Goal: Information Seeking & Learning: Learn about a topic

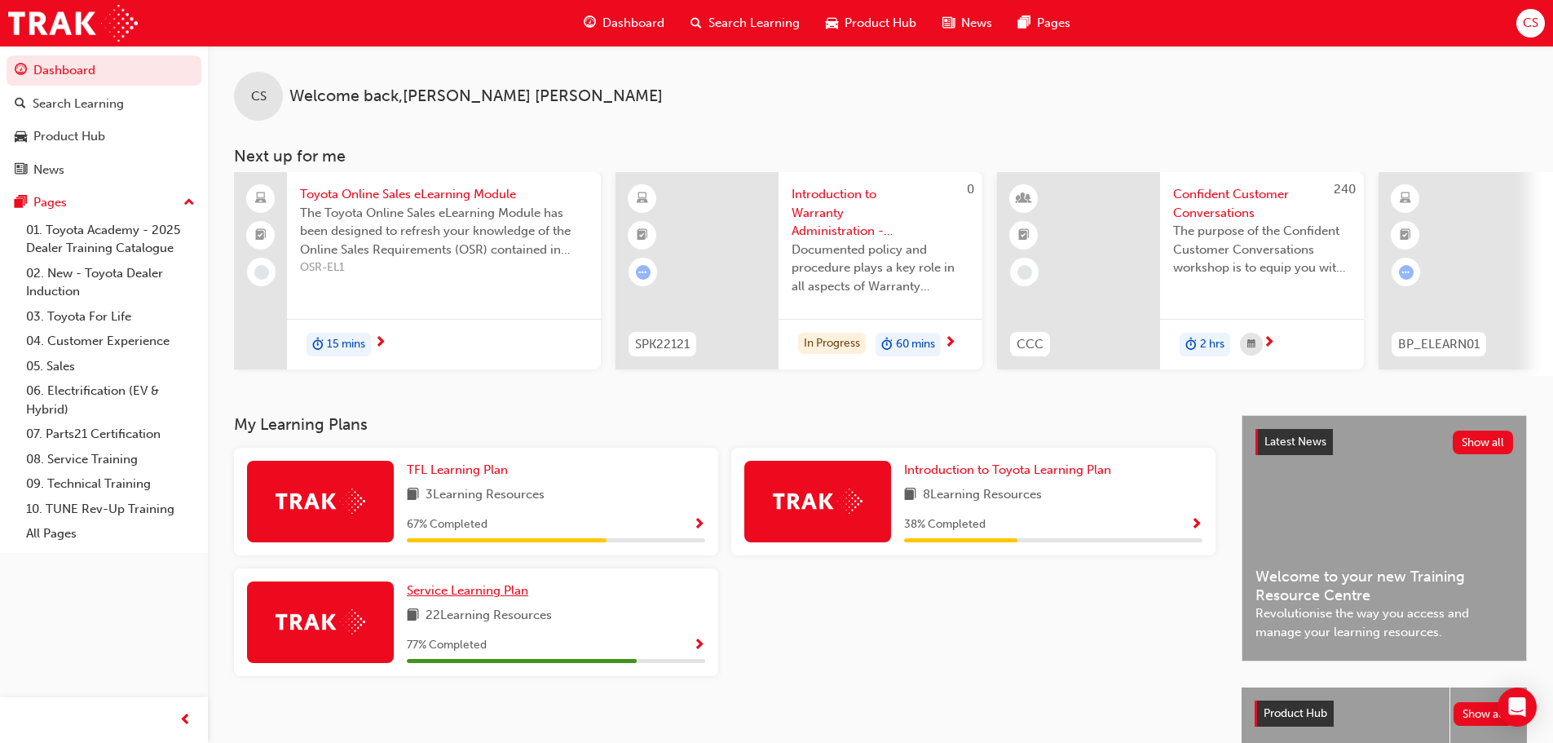
click at [461, 593] on span "Service Learning Plan" at bounding box center [467, 590] width 121 height 15
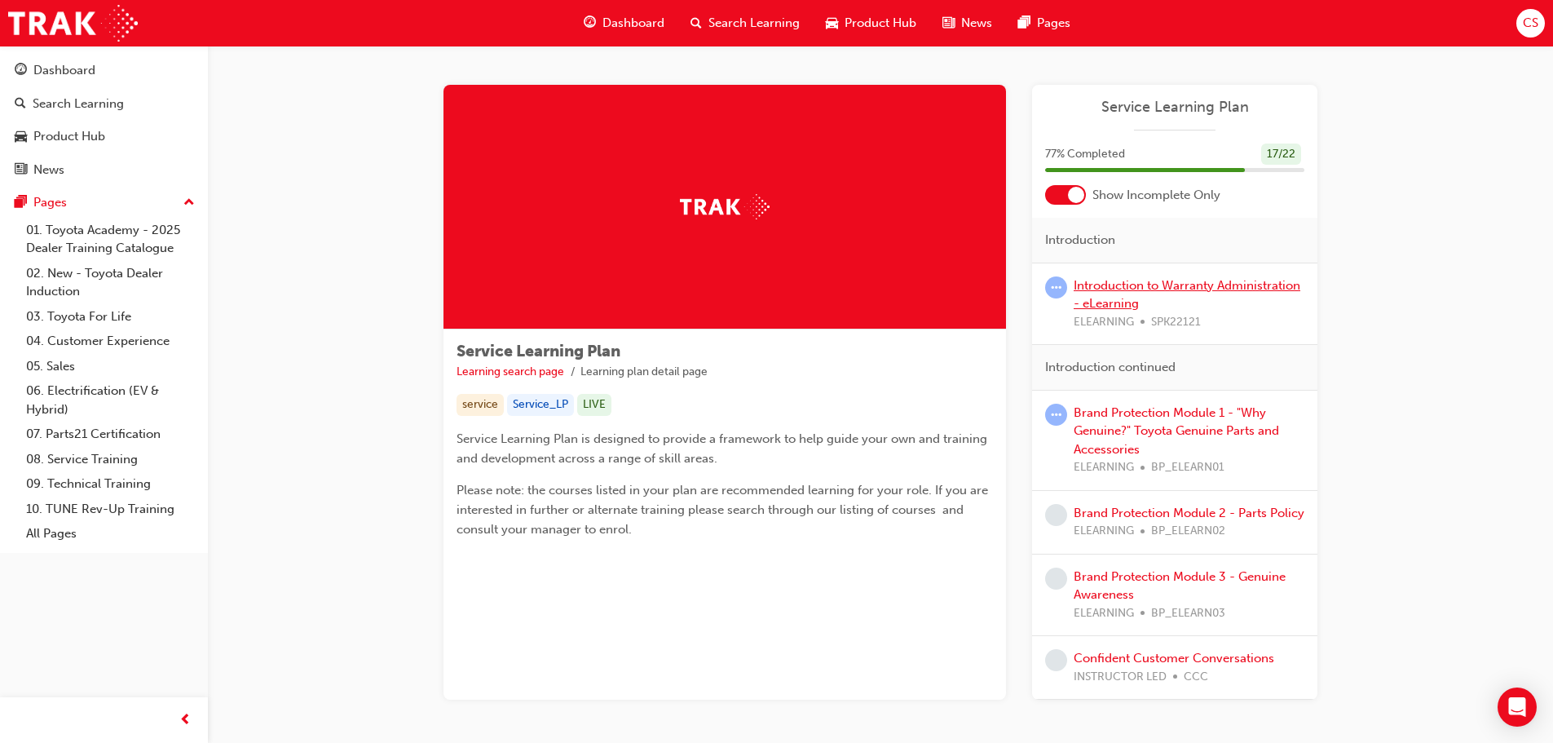
click at [1107, 289] on link "Introduction to Warranty Administration - eLearning" at bounding box center [1187, 294] width 227 height 33
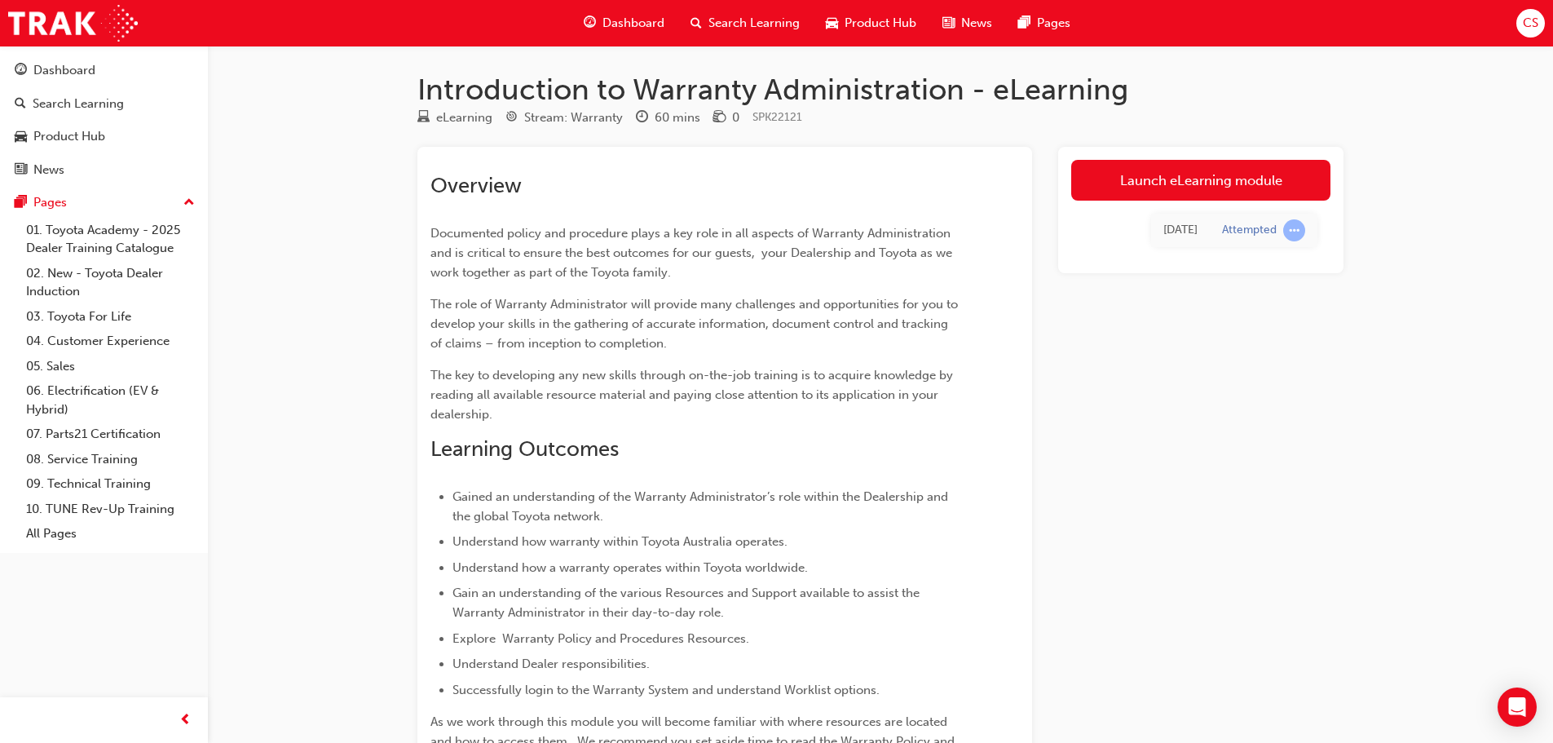
click at [1212, 230] on td "Attempted" at bounding box center [1264, 230] width 108 height 33
click at [1191, 188] on link "Launch eLearning module" at bounding box center [1200, 180] width 259 height 41
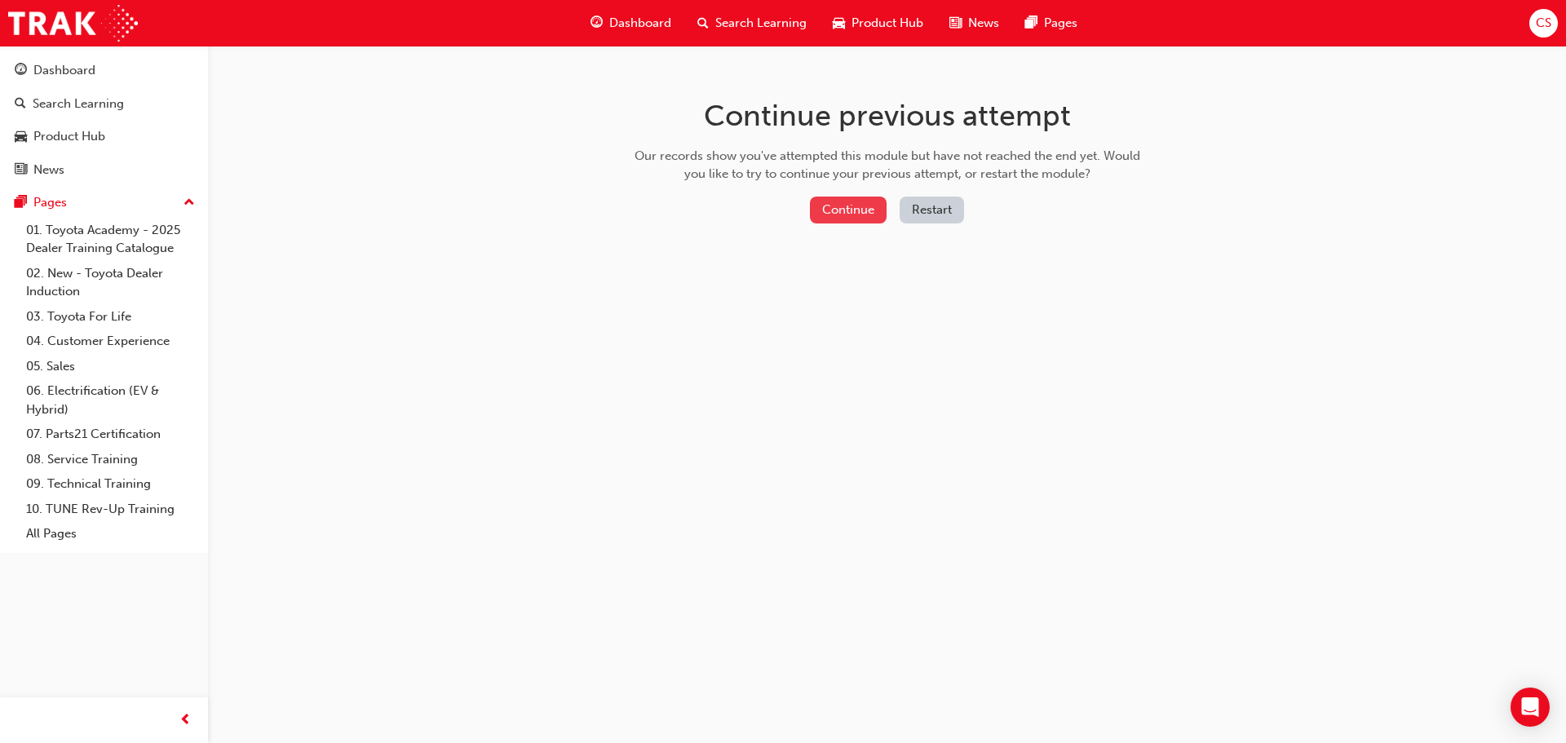
click at [866, 217] on button "Continue" at bounding box center [848, 210] width 77 height 27
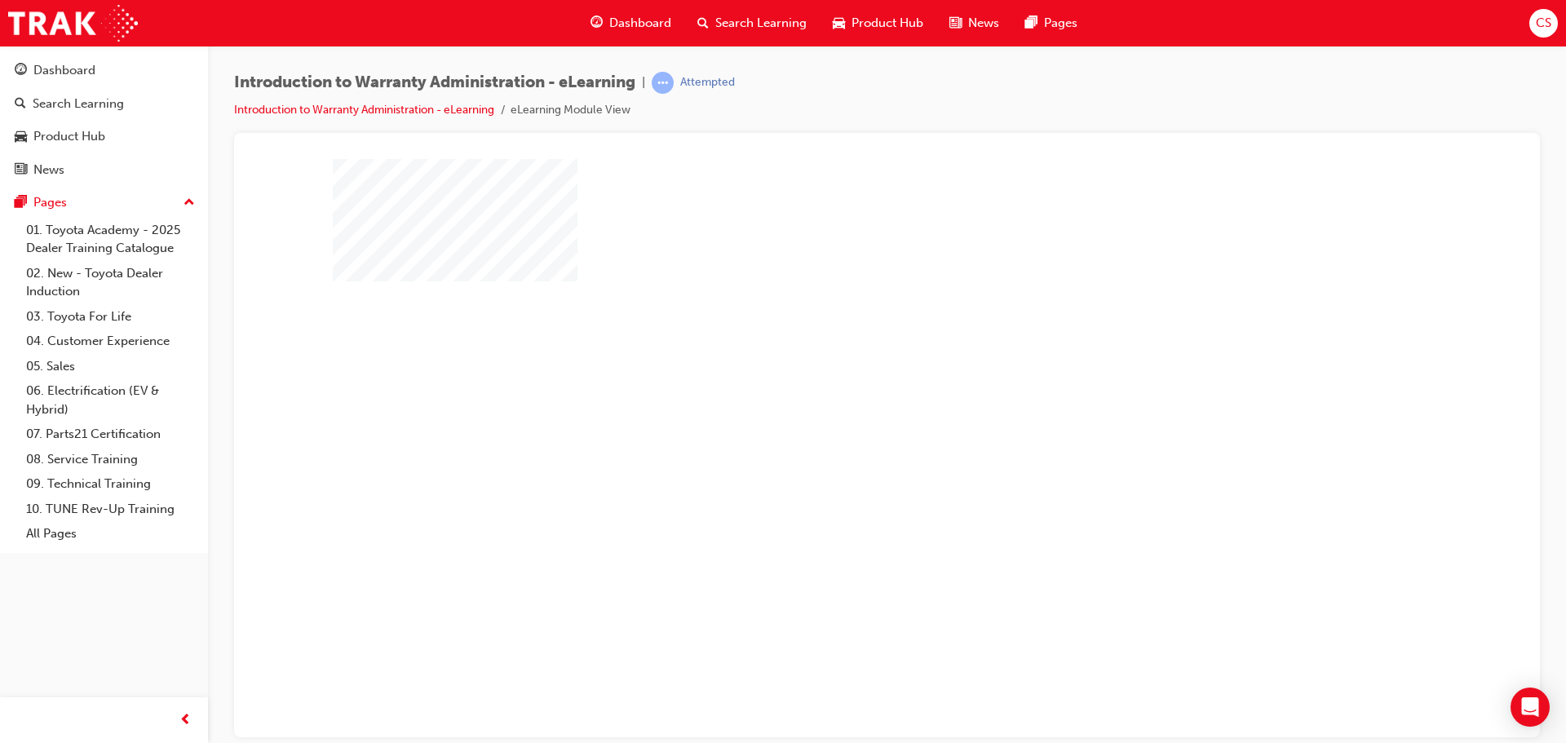
click at [840, 400] on div "play" at bounding box center [840, 400] width 0 height 0
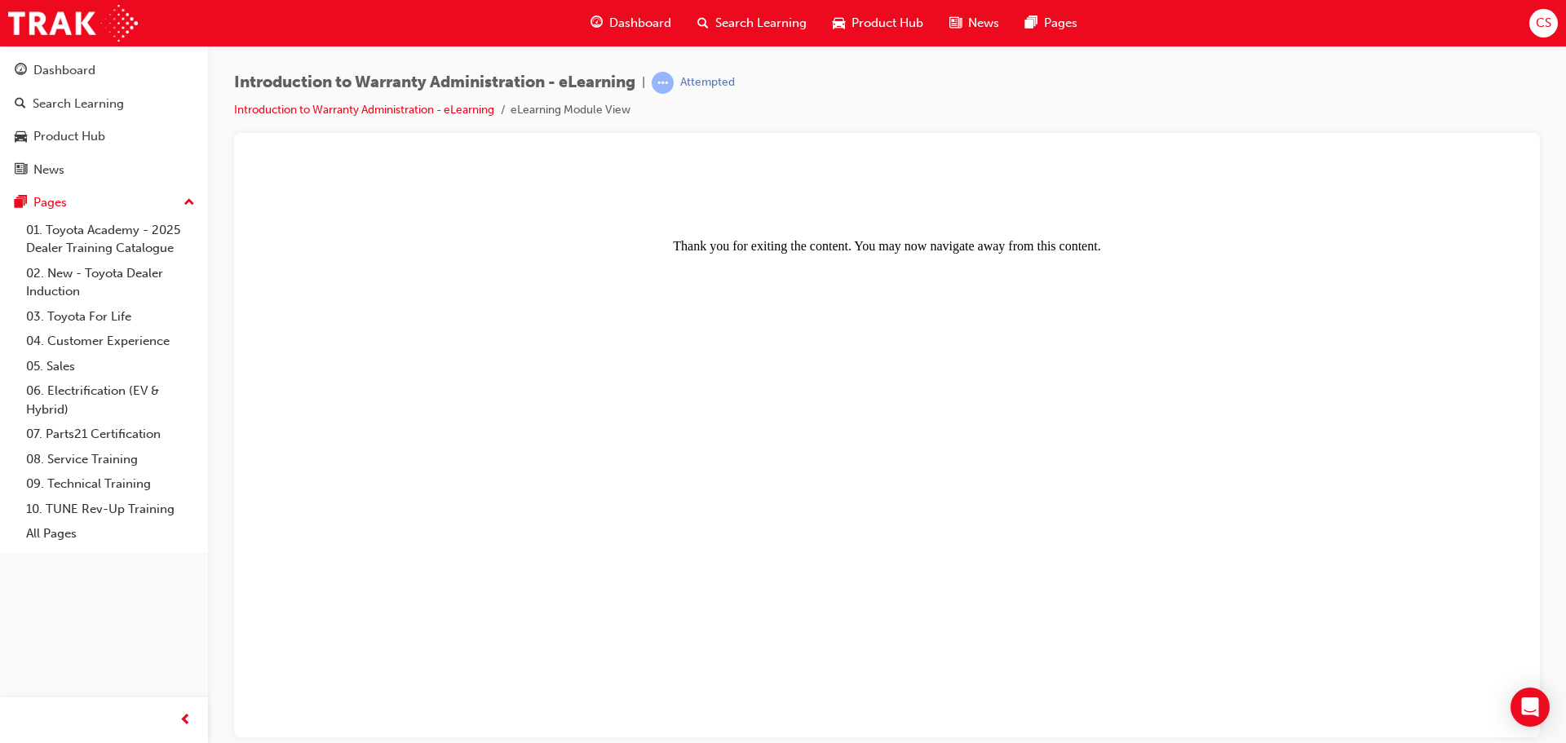
click at [1205, 300] on body "Thank you for exiting the content. You may now navigate away from this content." at bounding box center [887, 447] width 1266 height 565
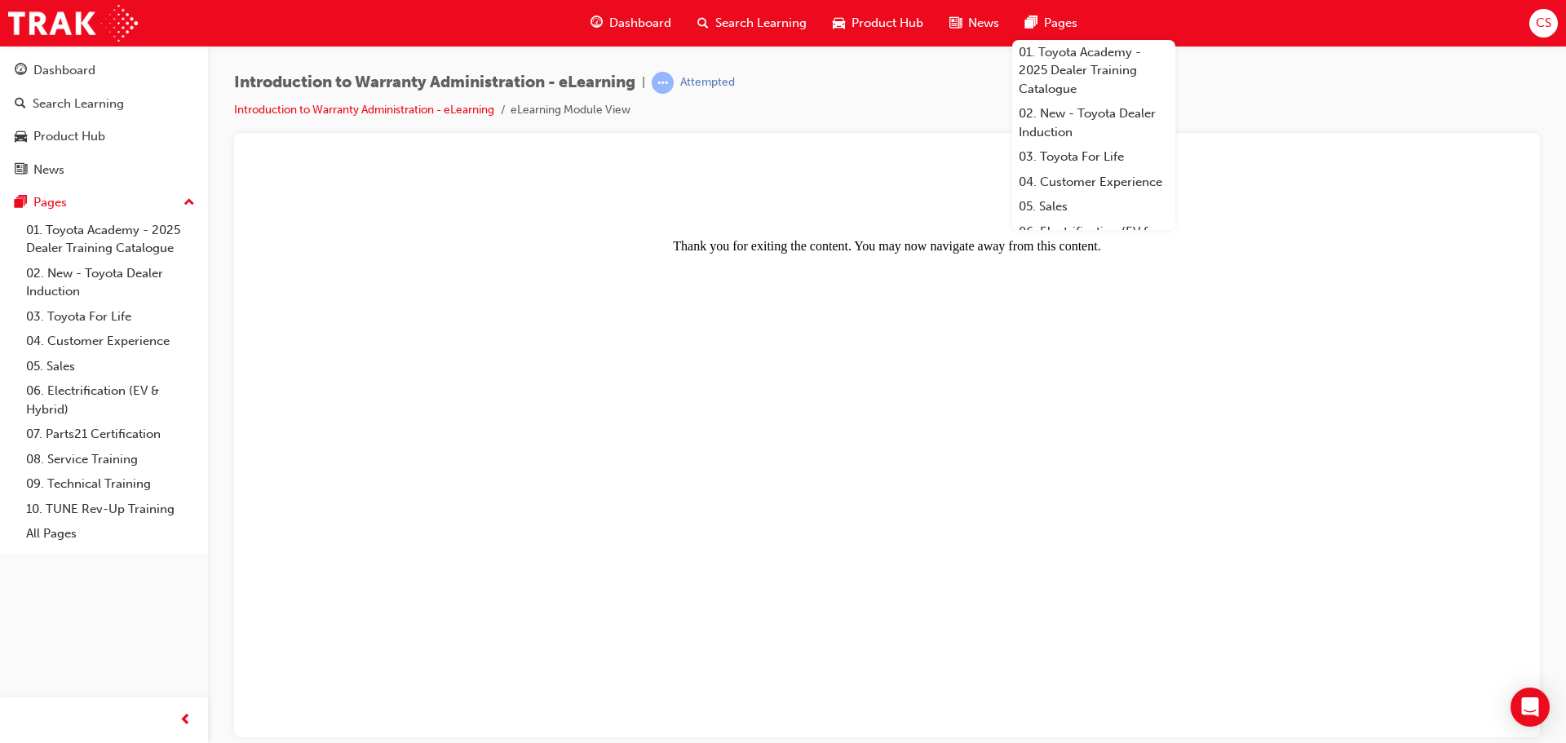
click at [692, 93] on div "Attempted" at bounding box center [692, 83] width 83 height 22
click at [692, 77] on div "Attempted" at bounding box center [707, 82] width 55 height 15
click at [425, 108] on link "Introduction to Warranty Administration - eLearning" at bounding box center [364, 110] width 260 height 14
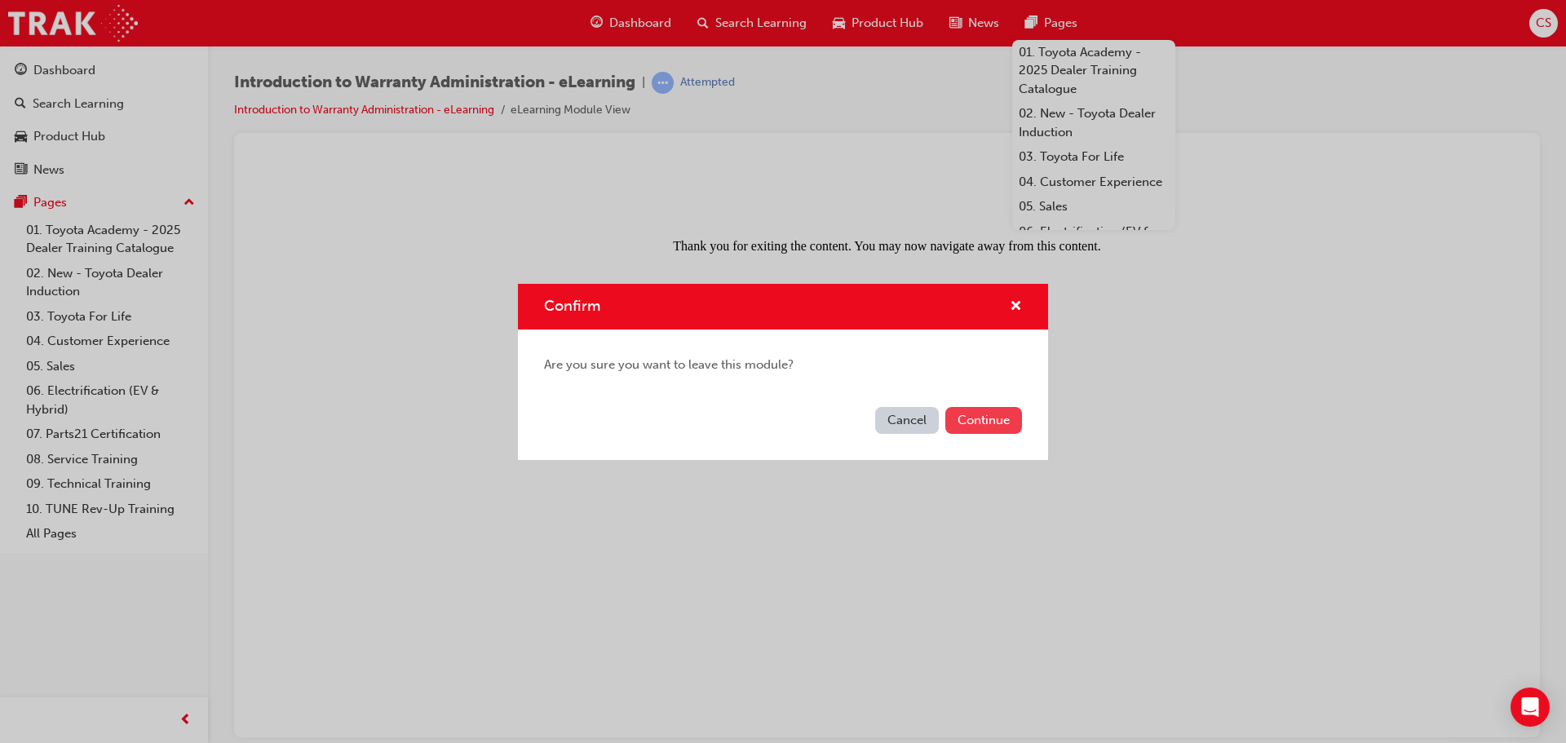
click at [974, 412] on button "Continue" at bounding box center [983, 420] width 77 height 27
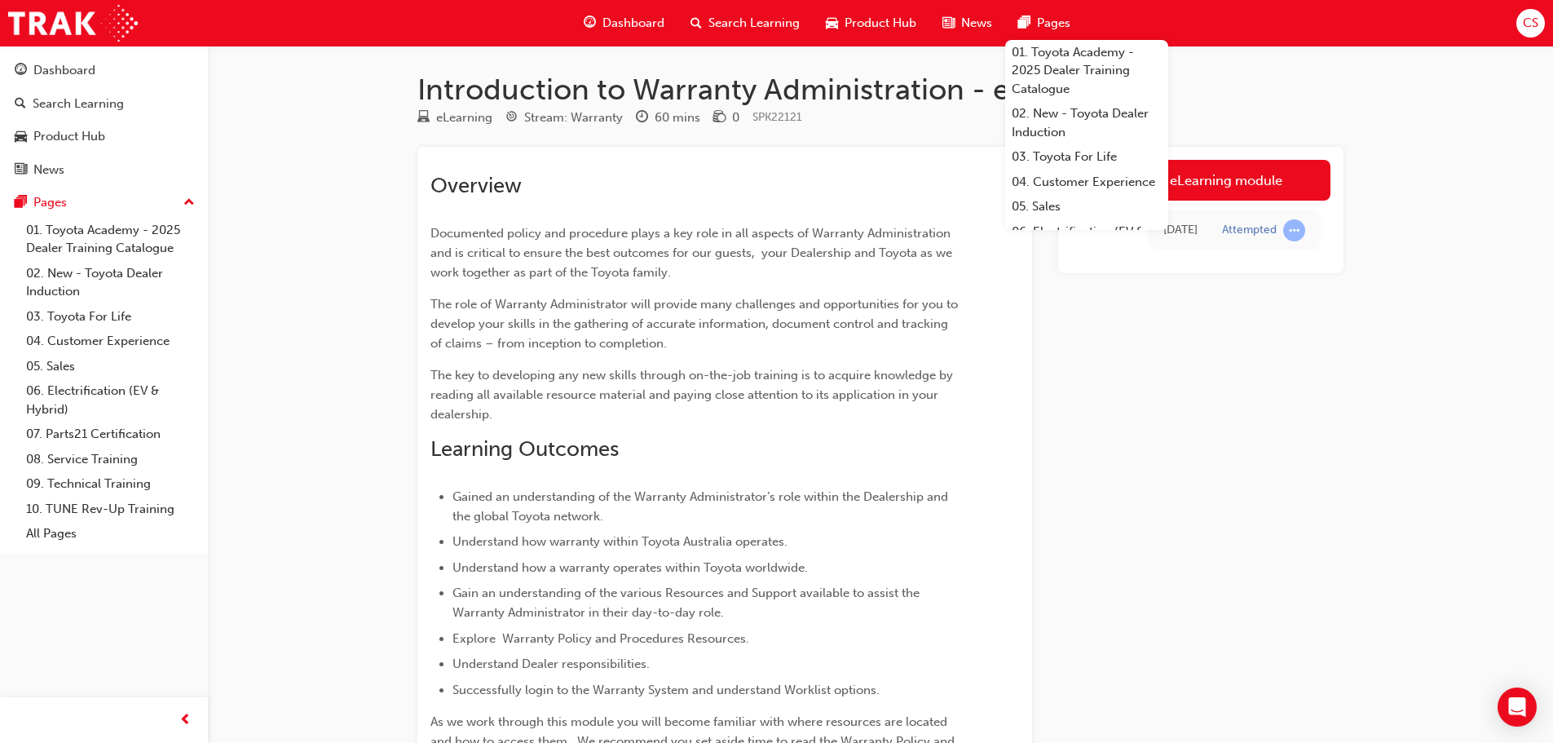
click at [1213, 115] on div "eLearning Stream: Warranty 60 mins 0 SPK22121" at bounding box center [880, 121] width 926 height 27
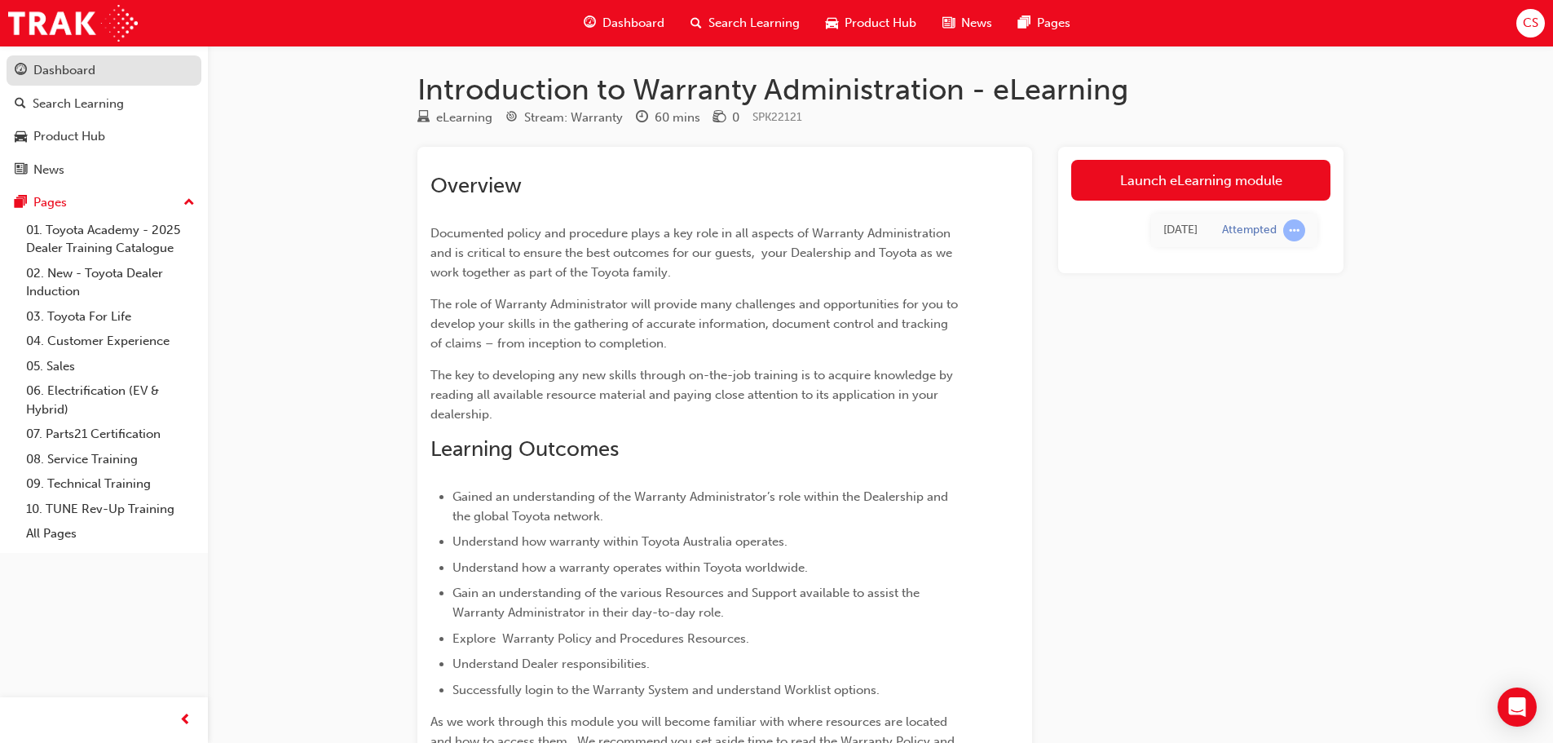
click at [86, 77] on div "Dashboard" at bounding box center [64, 70] width 62 height 19
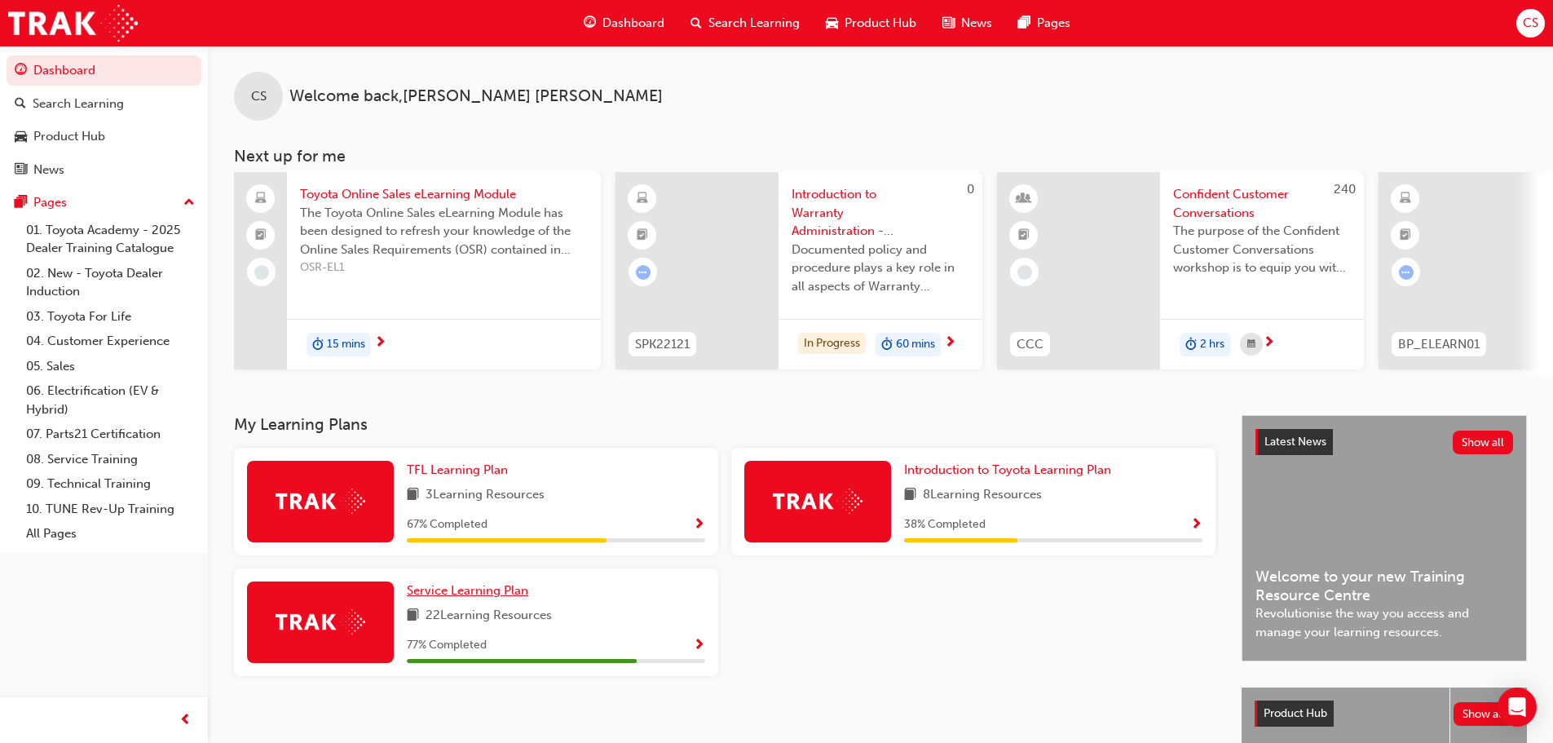
click at [489, 598] on span "Service Learning Plan" at bounding box center [467, 590] width 121 height 15
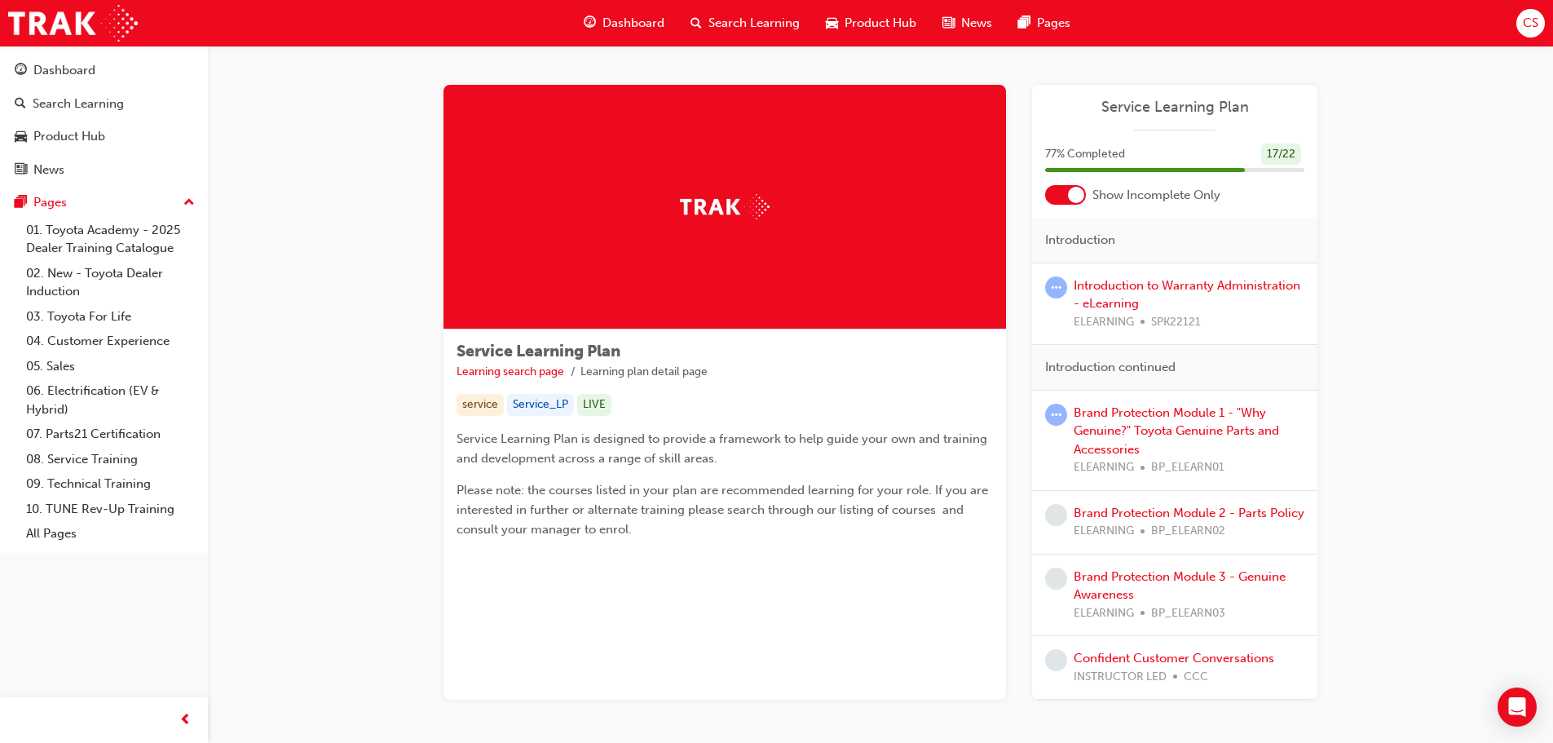
click at [1071, 197] on div at bounding box center [1076, 195] width 16 height 16
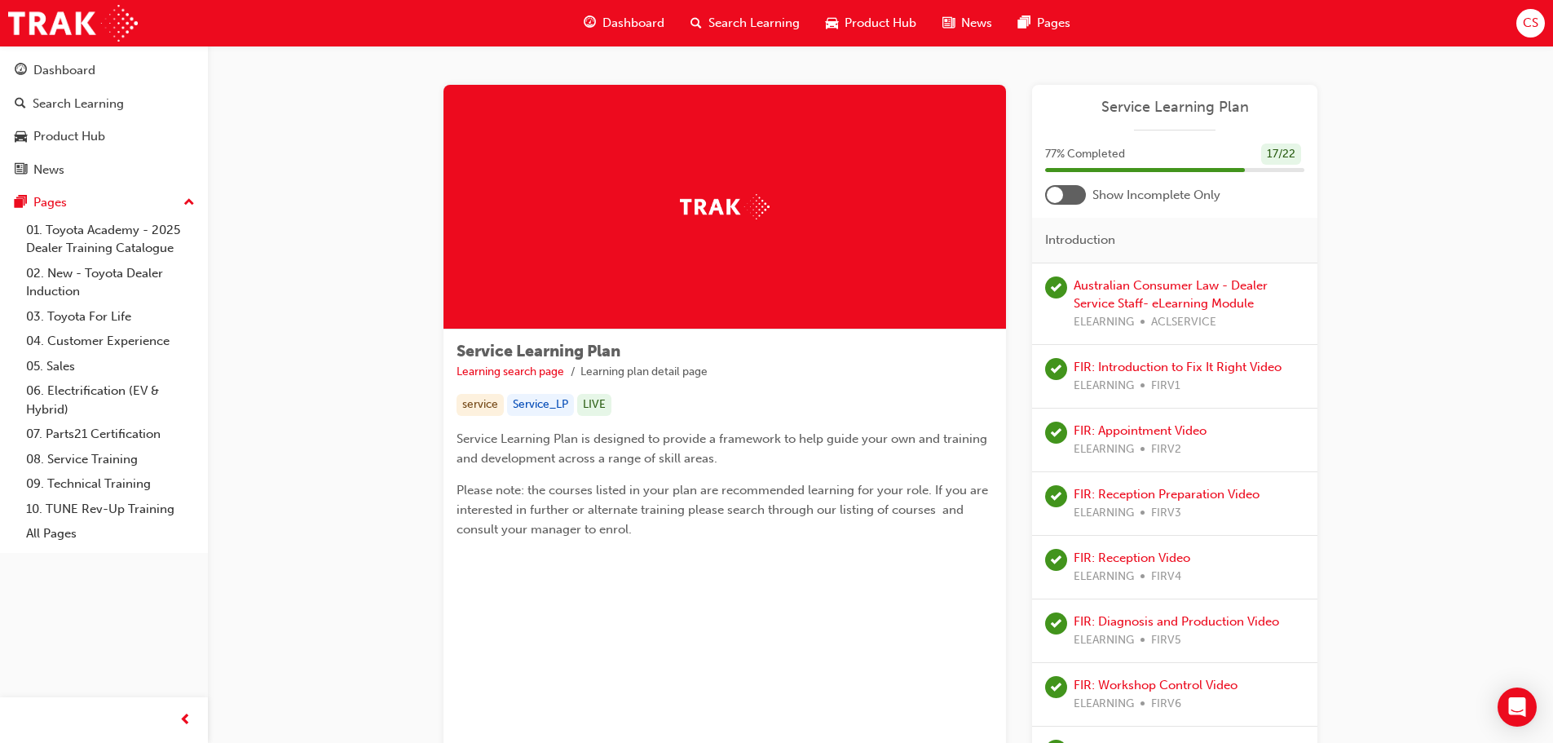
click at [1071, 197] on div at bounding box center [1065, 195] width 41 height 20
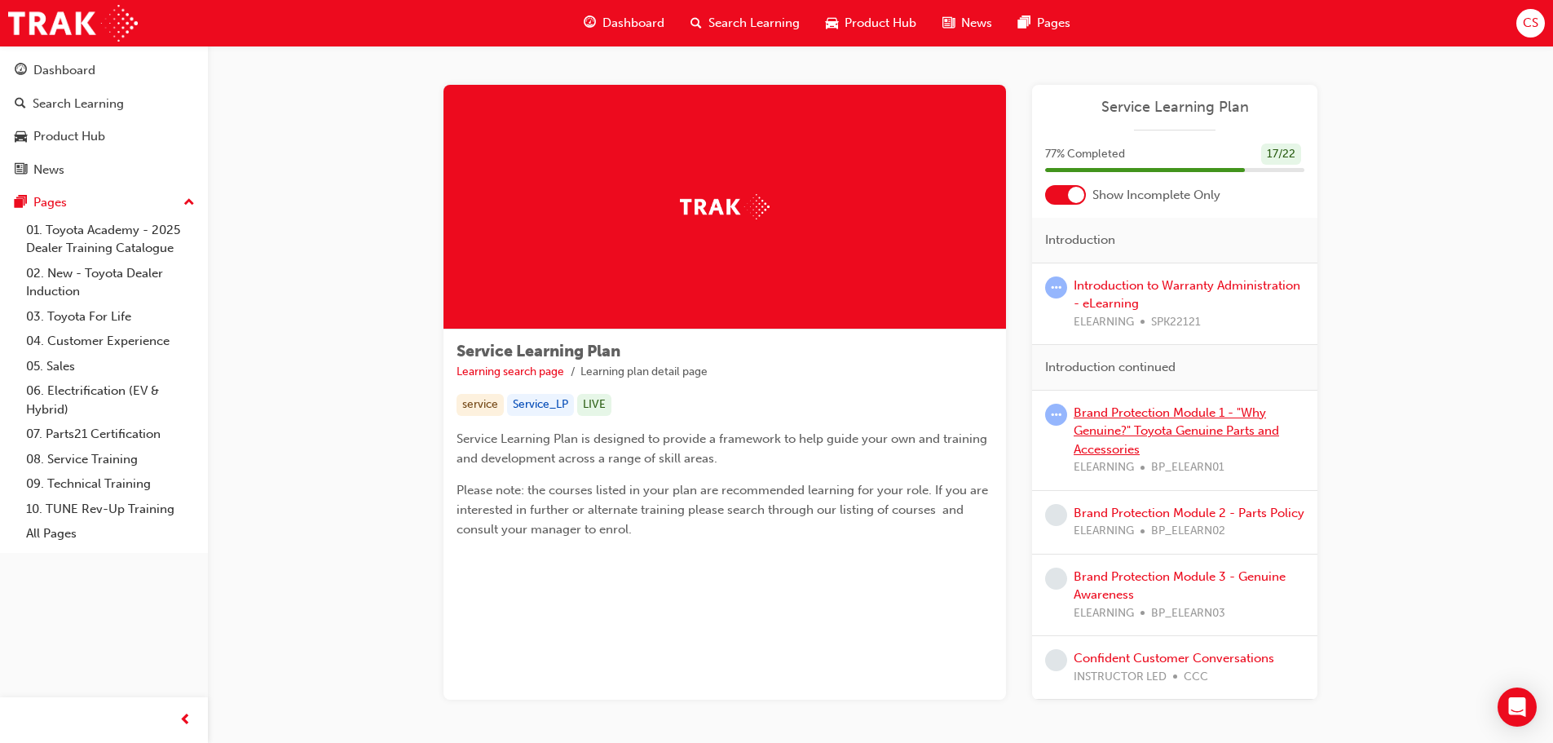
click at [1150, 427] on link "Brand Protection Module 1 - "Why Genuine?" Toyota Genuine Parts and Accessories" at bounding box center [1176, 430] width 205 height 51
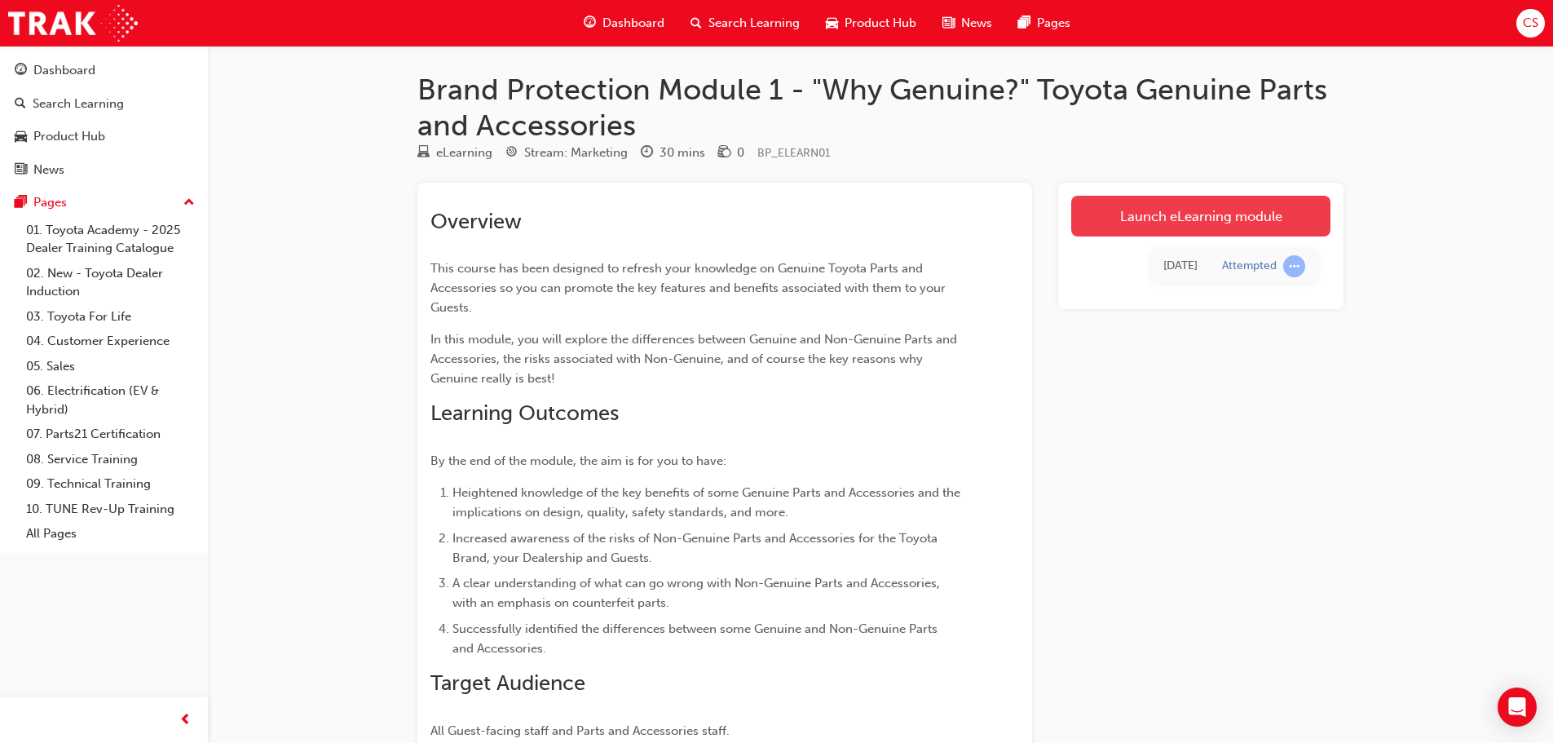
click at [1150, 222] on link "Launch eLearning module" at bounding box center [1200, 216] width 259 height 41
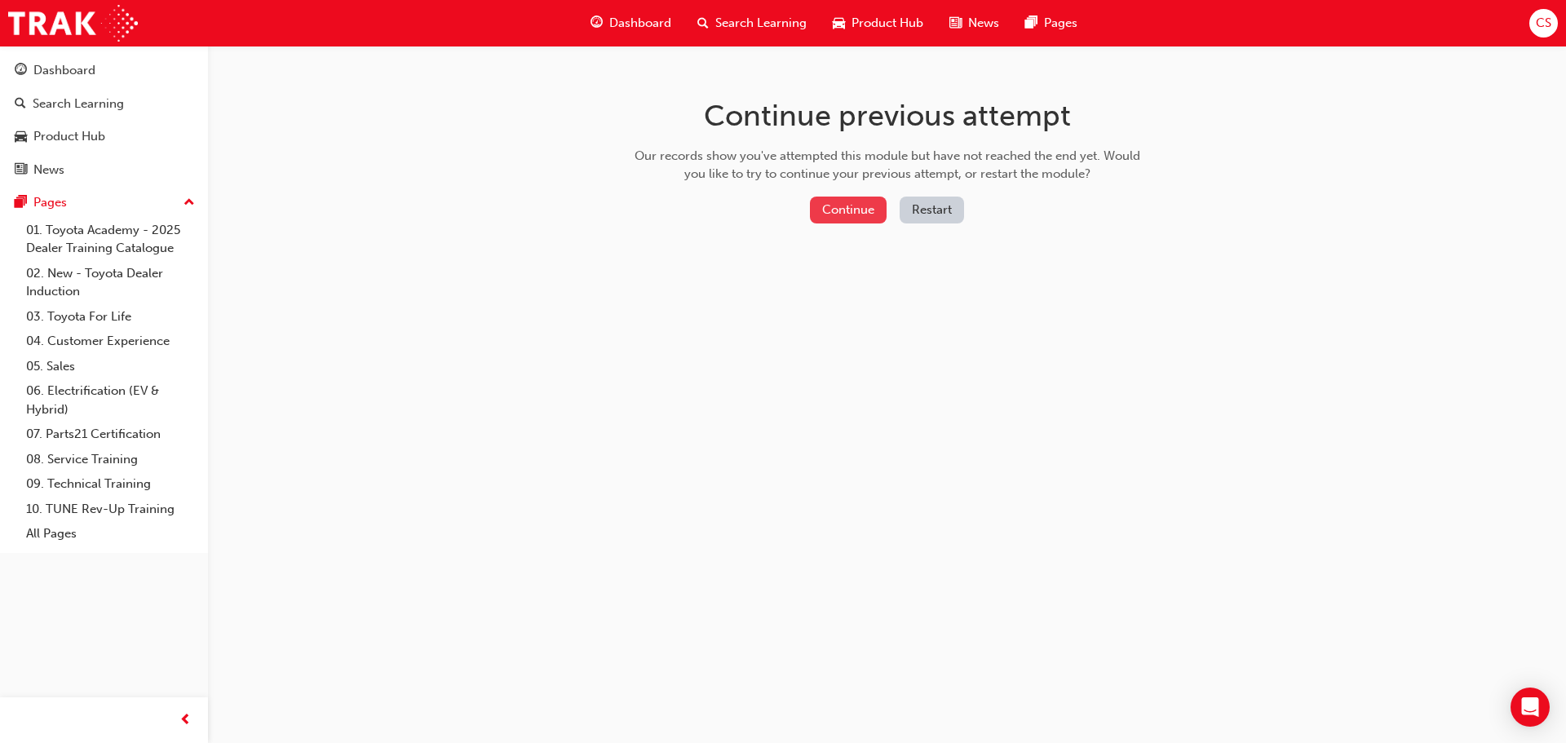
click at [874, 222] on button "Continue" at bounding box center [848, 210] width 77 height 27
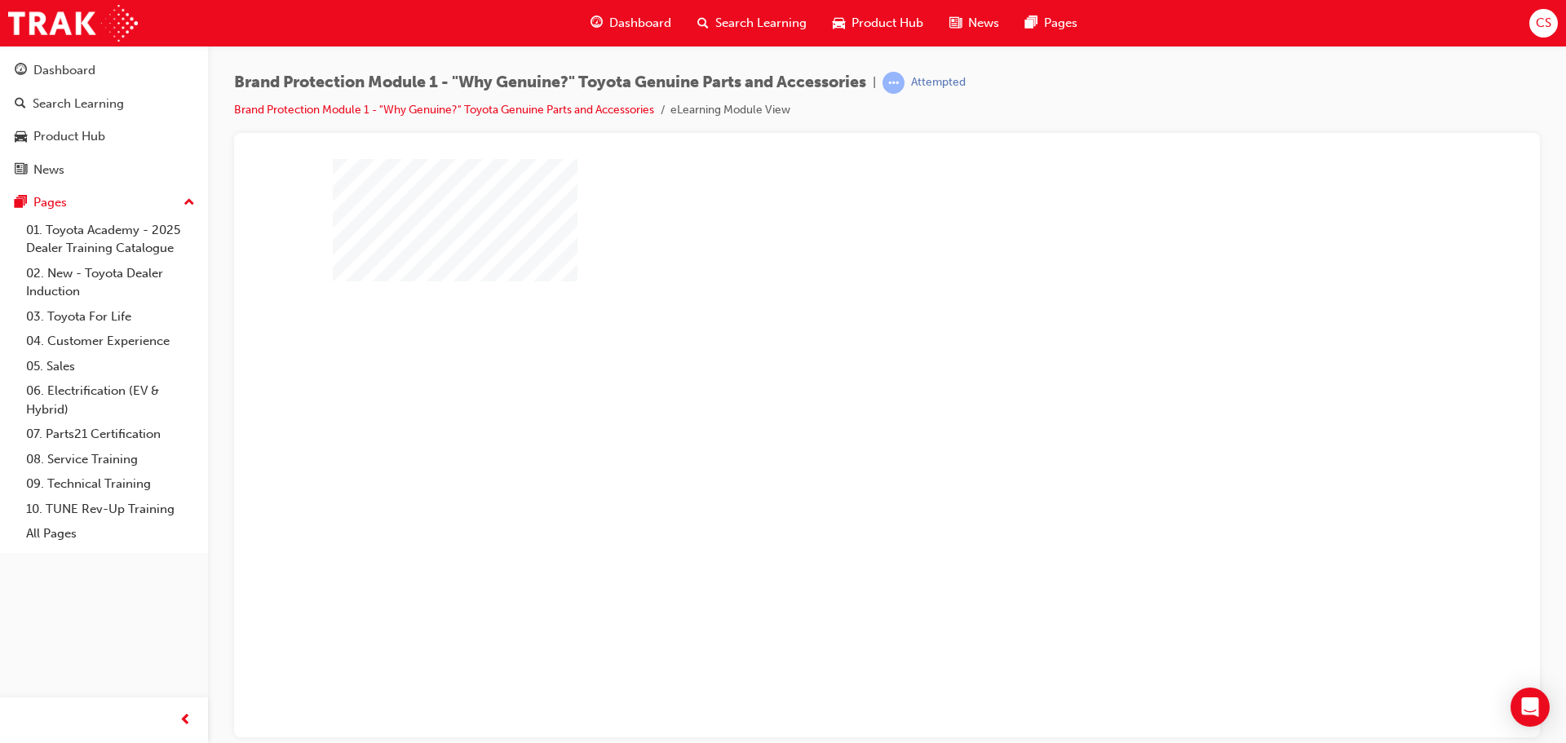
click at [840, 400] on div "play" at bounding box center [840, 400] width 0 height 0
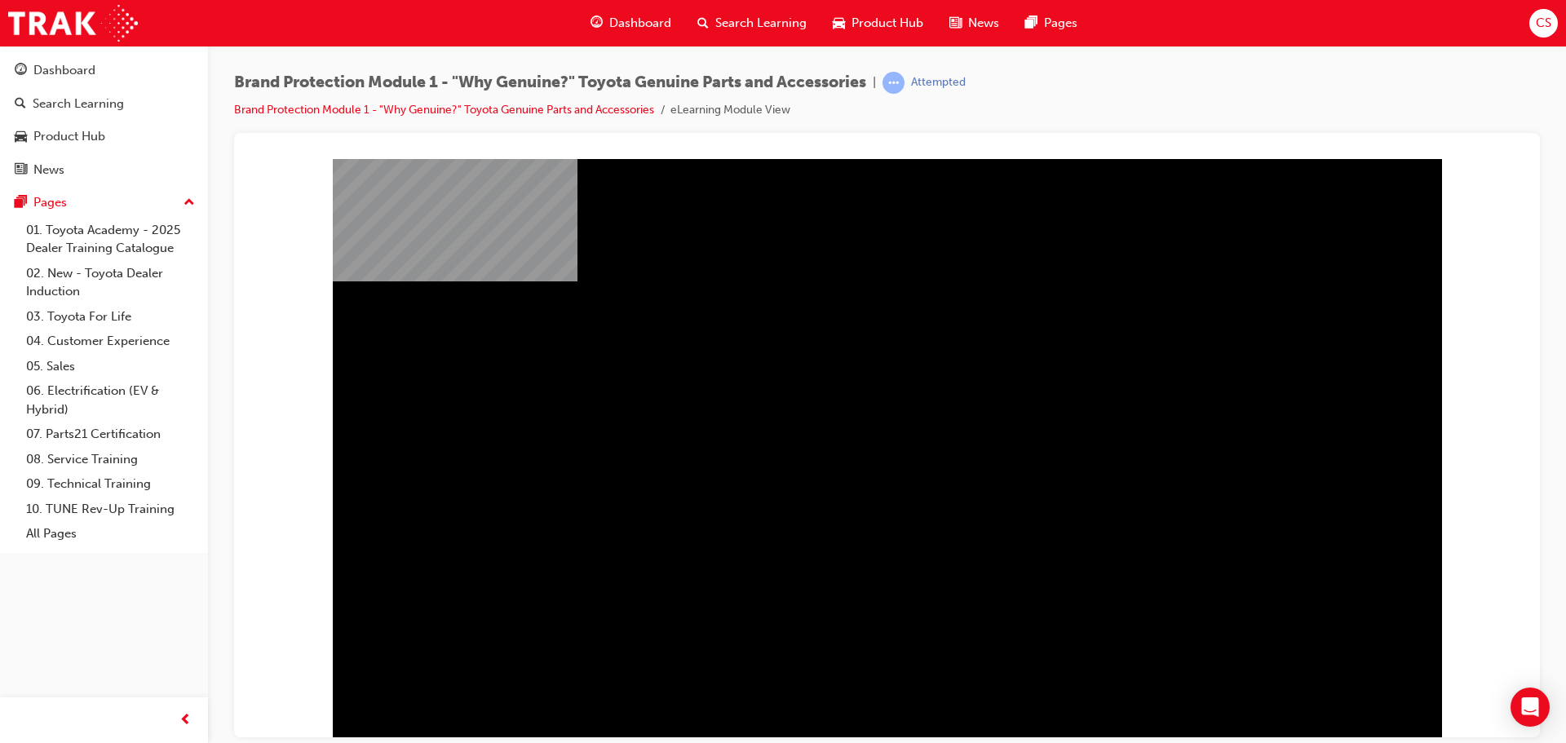
click at [981, 716] on div "video_sparkplugs" at bounding box center [887, 466] width 1109 height 587
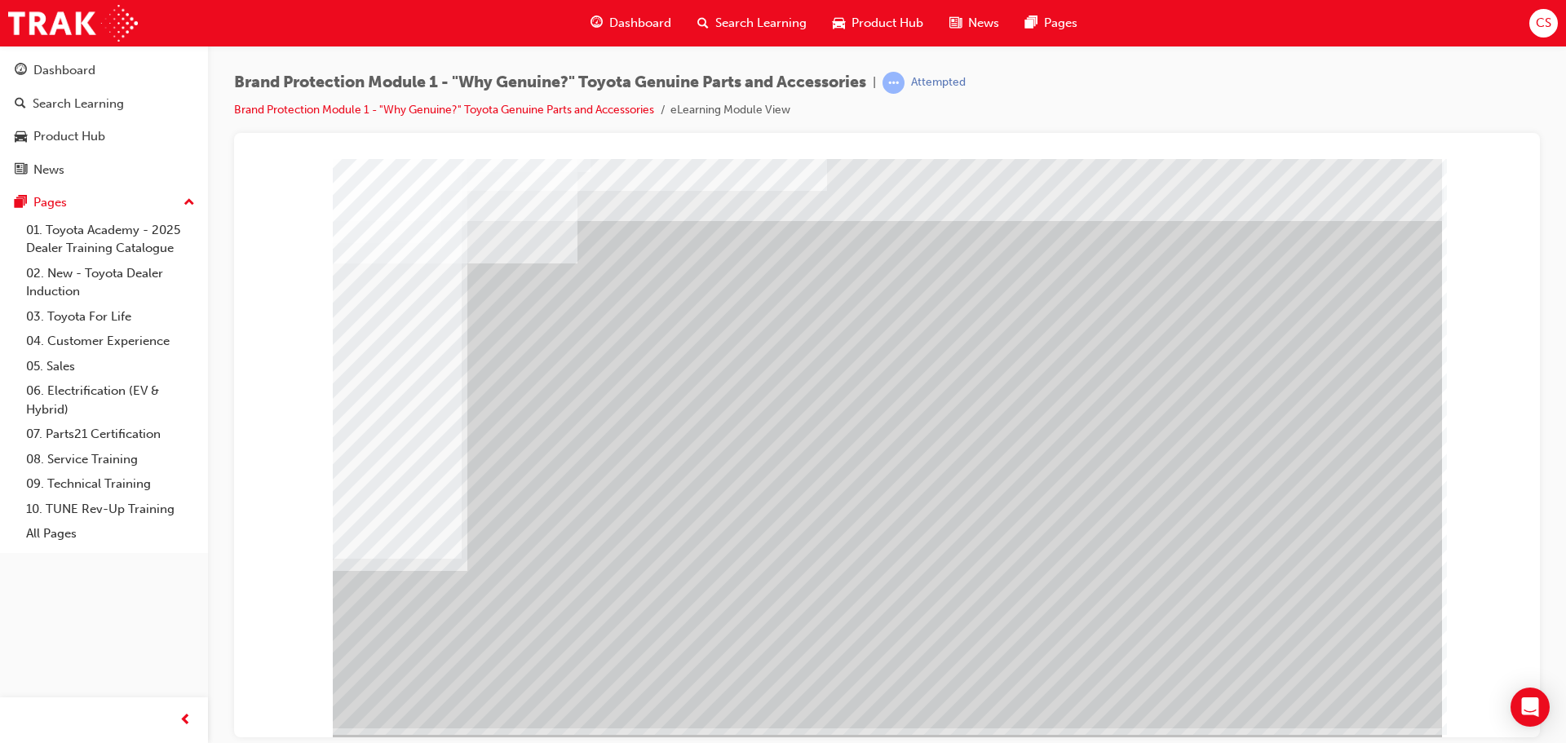
scroll to position [33, 0]
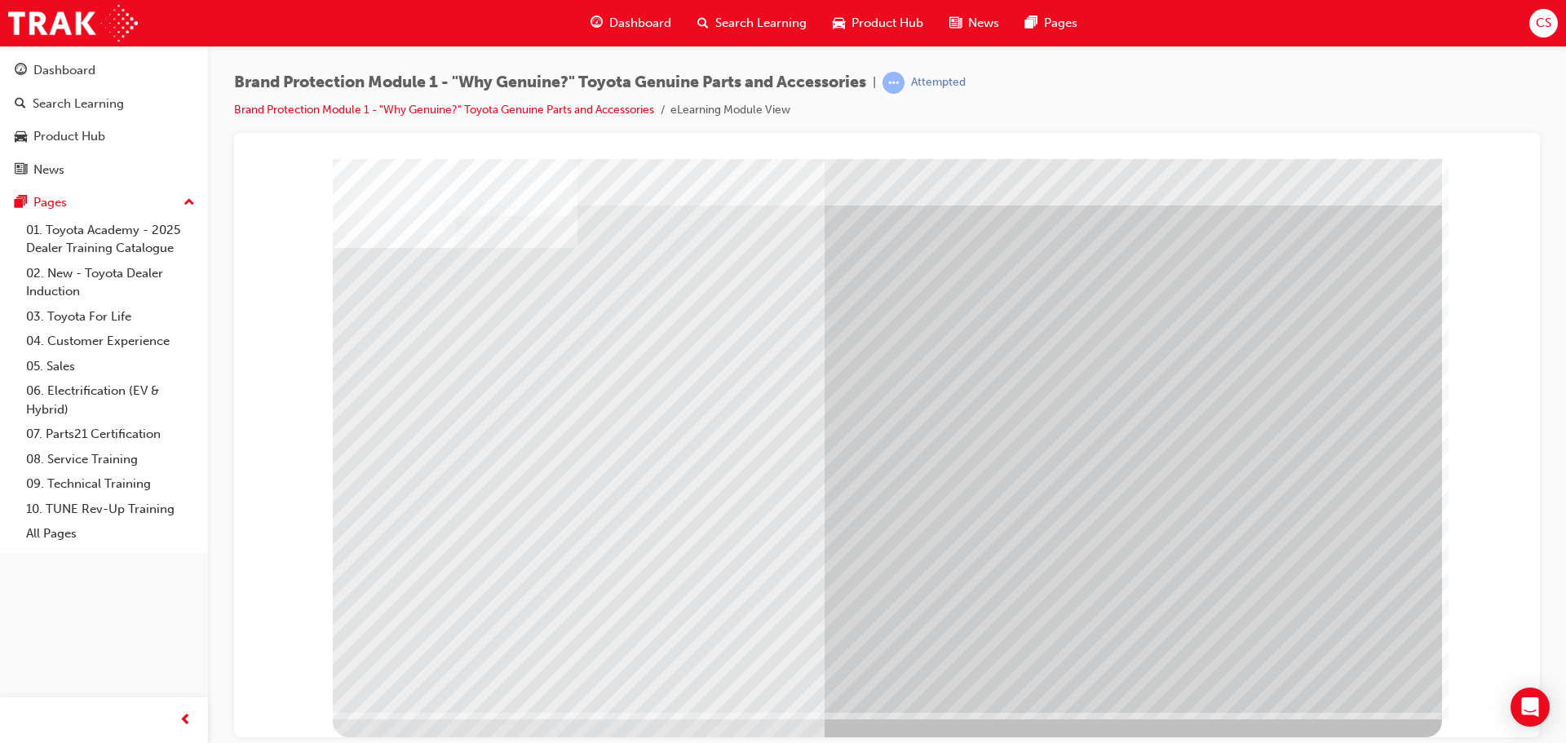
scroll to position [0, 0]
